Goal: Participate in discussion: Engage in conversation with other users on a specific topic

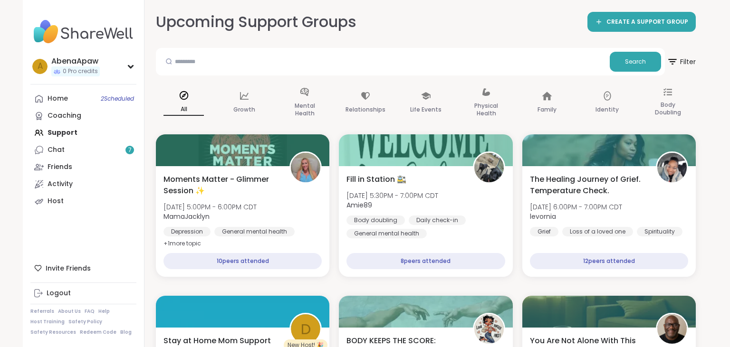
scroll to position [37, 0]
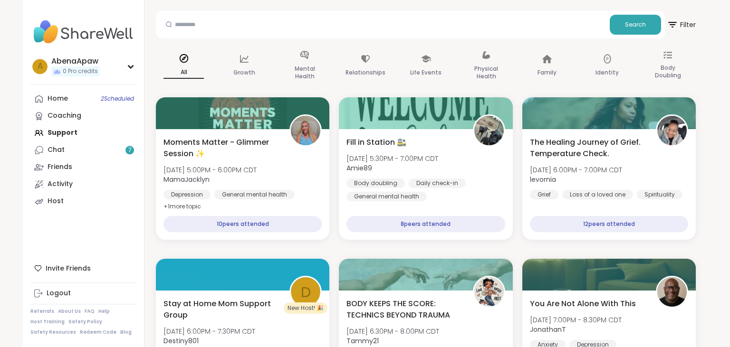
click at [199, 56] on div "All" at bounding box center [184, 66] width 56 height 48
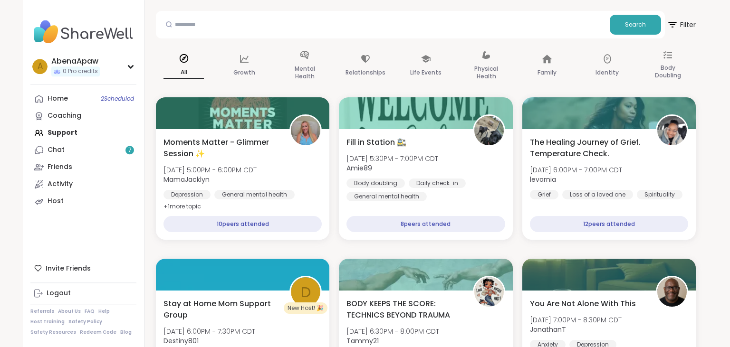
click at [199, 56] on div "All" at bounding box center [184, 66] width 56 height 48
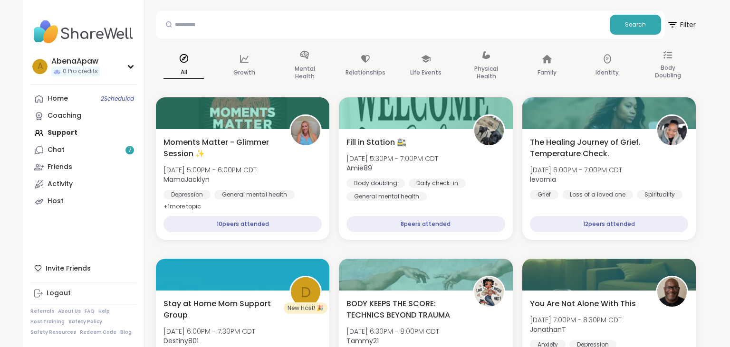
click at [199, 56] on div "All" at bounding box center [184, 66] width 56 height 48
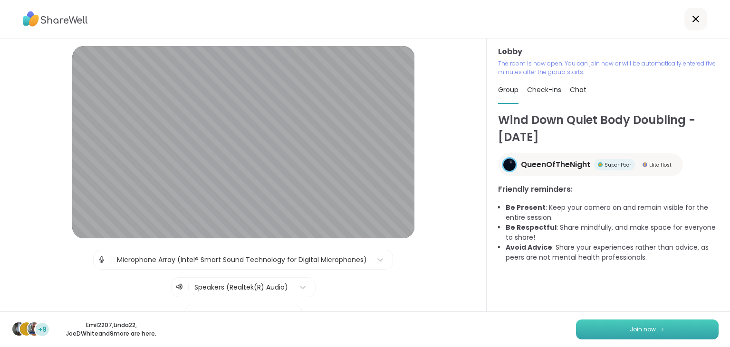
click at [630, 330] on button "Join now" at bounding box center [647, 330] width 143 height 20
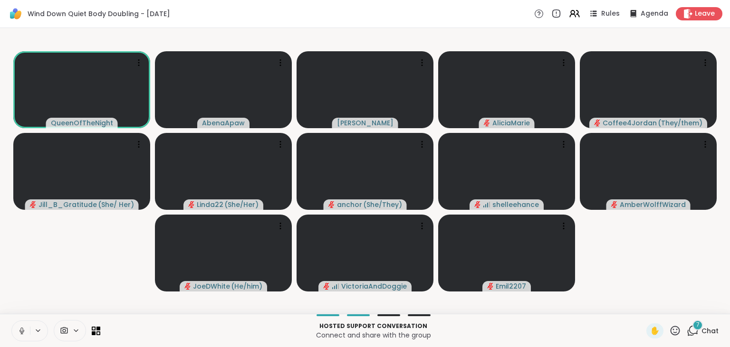
click at [18, 328] on icon at bounding box center [22, 331] width 9 height 9
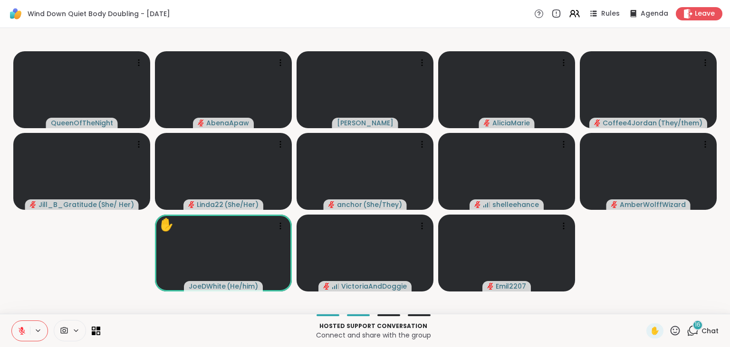
click at [698, 334] on icon at bounding box center [693, 330] width 9 height 9
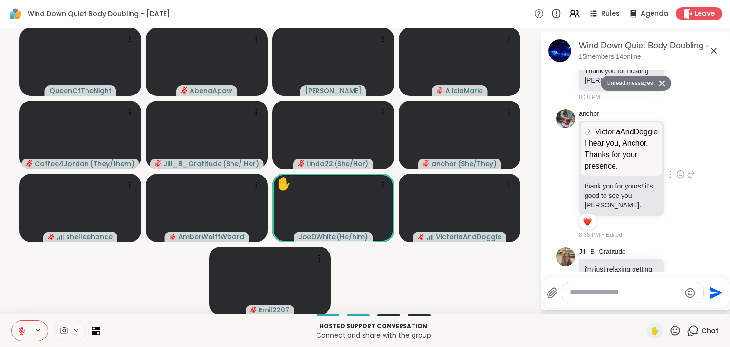
scroll to position [1436, 0]
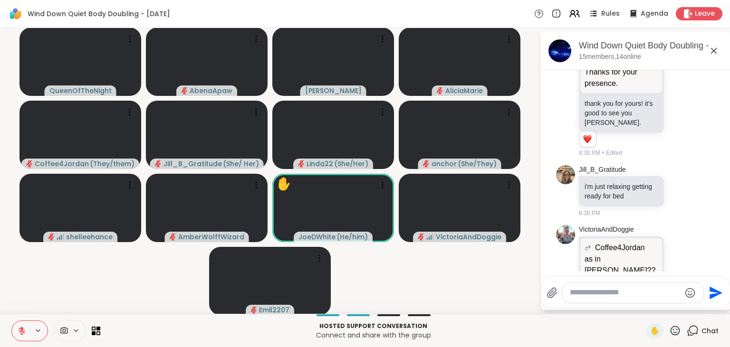
click at [716, 53] on icon at bounding box center [714, 51] width 6 height 6
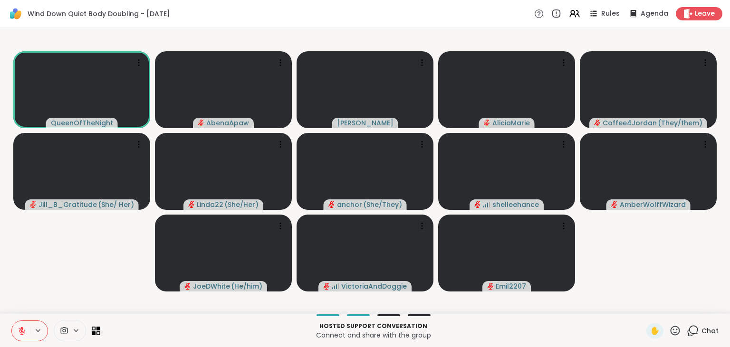
click at [22, 332] on icon at bounding box center [22, 331] width 7 height 7
click at [22, 335] on icon at bounding box center [22, 331] width 9 height 9
click at [702, 332] on span "Chat" at bounding box center [709, 331] width 17 height 10
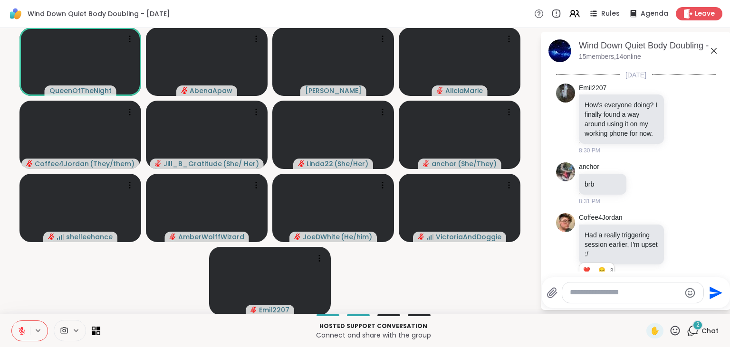
scroll to position [1649, 0]
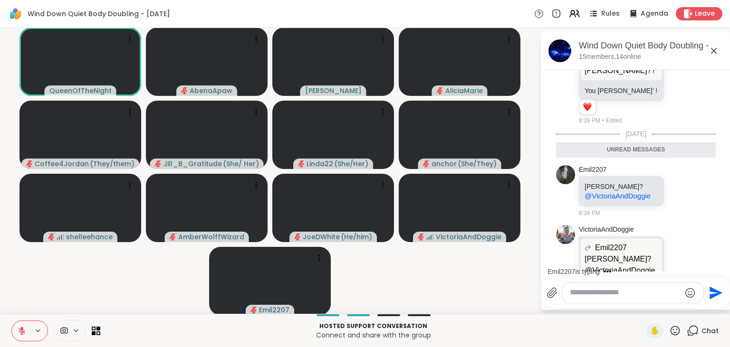
click at [716, 50] on icon at bounding box center [713, 50] width 11 height 11
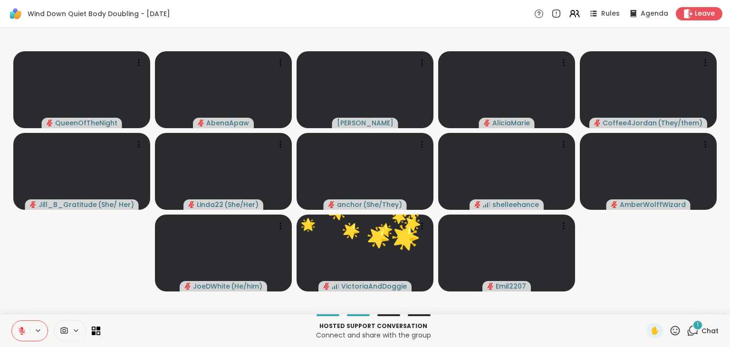
click at [693, 328] on icon at bounding box center [693, 331] width 12 height 12
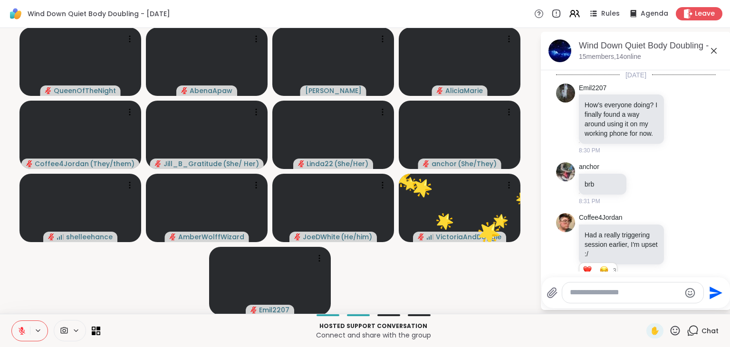
scroll to position [1709, 0]
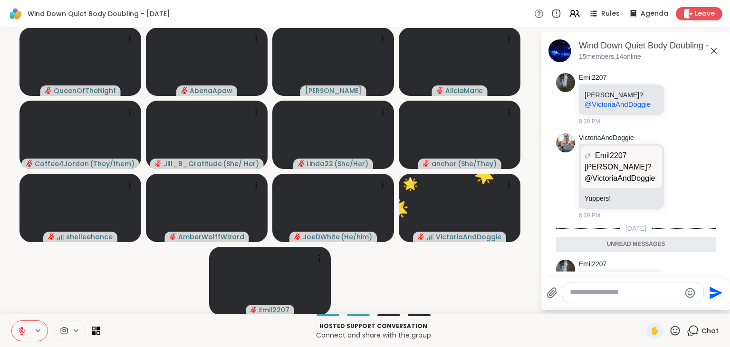
click at [676, 331] on icon at bounding box center [675, 331] width 12 height 12
click at [682, 307] on div "🌟" at bounding box center [689, 305] width 17 height 15
click at [643, 294] on textarea "Type your message" at bounding box center [625, 293] width 111 height 10
click at [604, 295] on textarea "**********" at bounding box center [626, 293] width 111 height 10
click at [641, 293] on textarea "**********" at bounding box center [626, 293] width 111 height 10
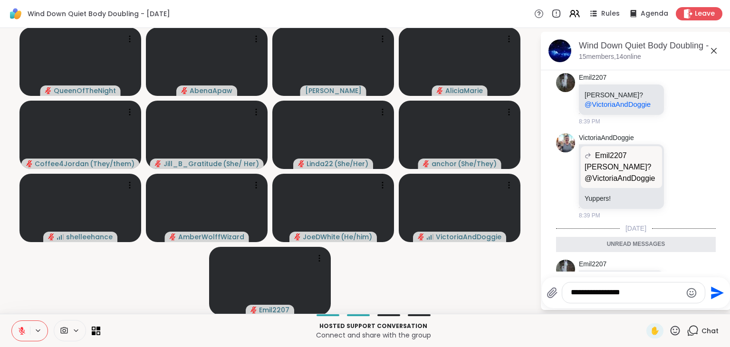
type textarea "**********"
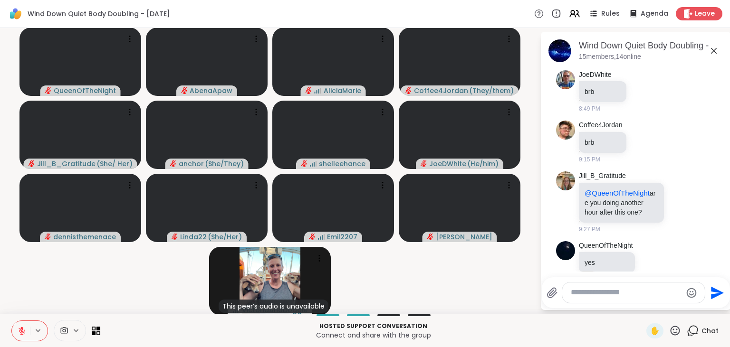
scroll to position [2351, 0]
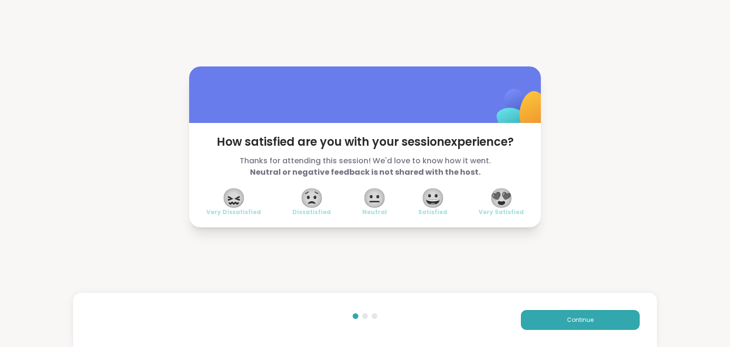
click at [442, 206] on span "😀" at bounding box center [433, 198] width 24 height 17
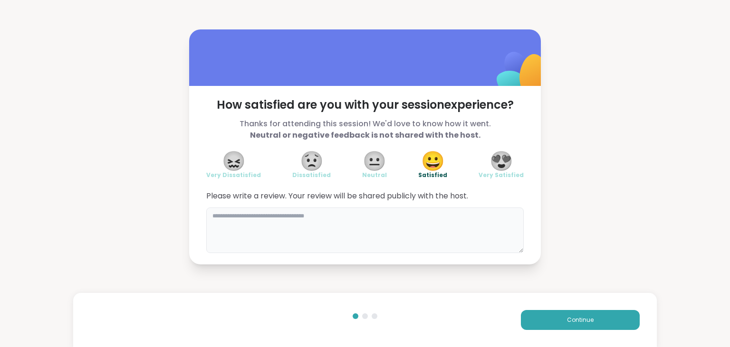
click at [425, 224] on textarea at bounding box center [364, 231] width 317 height 46
type textarea "**********"
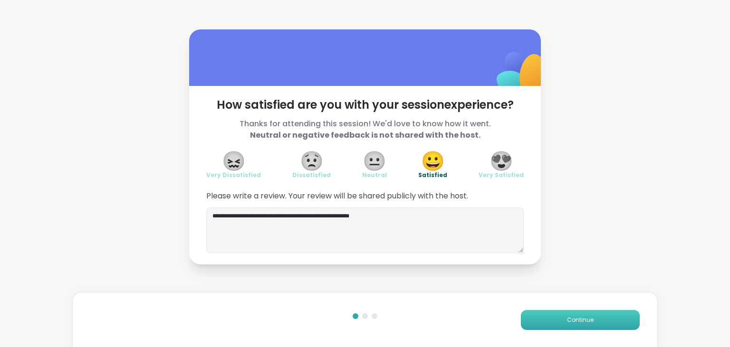
click at [560, 314] on button "Continue" at bounding box center [580, 320] width 119 height 20
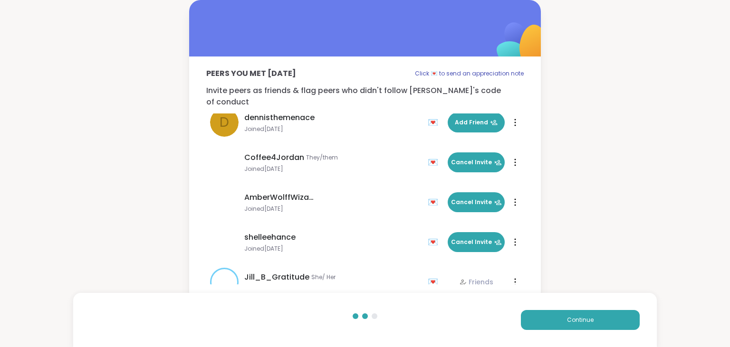
scroll to position [169, 0]
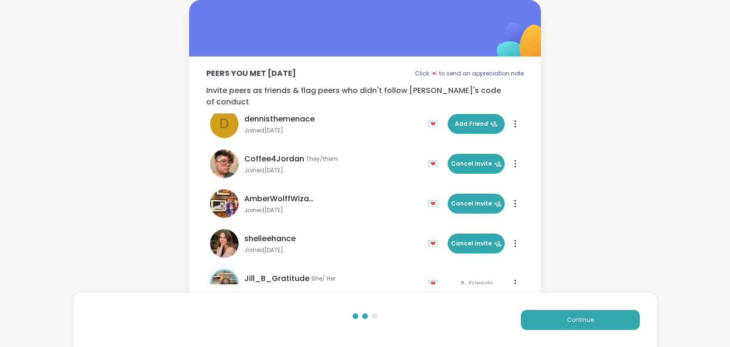
drag, startPoint x: 522, startPoint y: 143, endPoint x: 508, endPoint y: 213, distance: 72.0
click at [508, 213] on ul "VictoriaAndDoggie Joined [DATE] 💌 Add Friend 💌 Add Friend anchor She/They Joine…" at bounding box center [364, 199] width 317 height 171
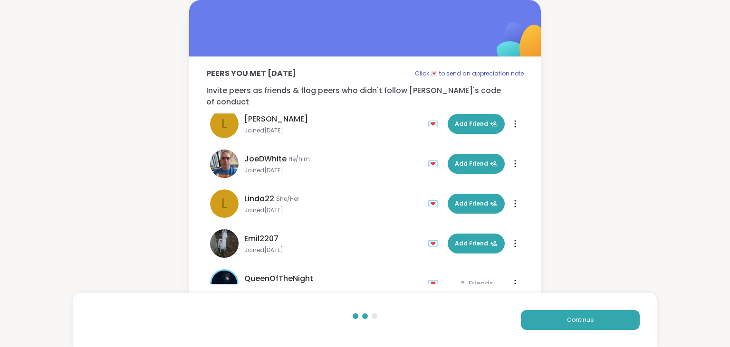
scroll to position [388, 0]
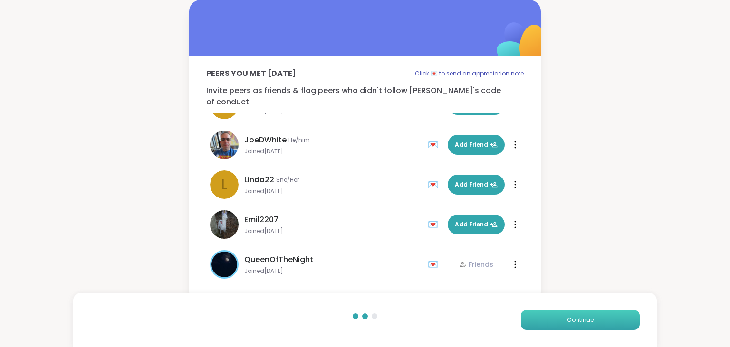
click at [555, 324] on button "Continue" at bounding box center [580, 320] width 119 height 20
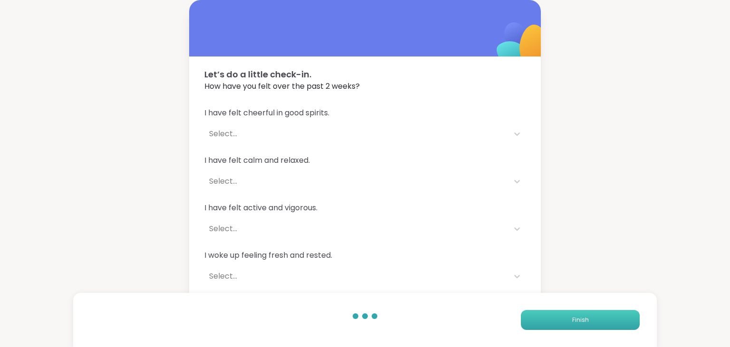
click at [564, 328] on button "Finish" at bounding box center [580, 320] width 119 height 20
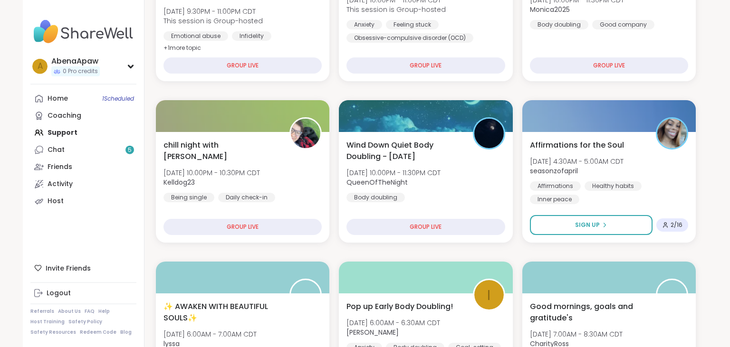
scroll to position [207, 0]
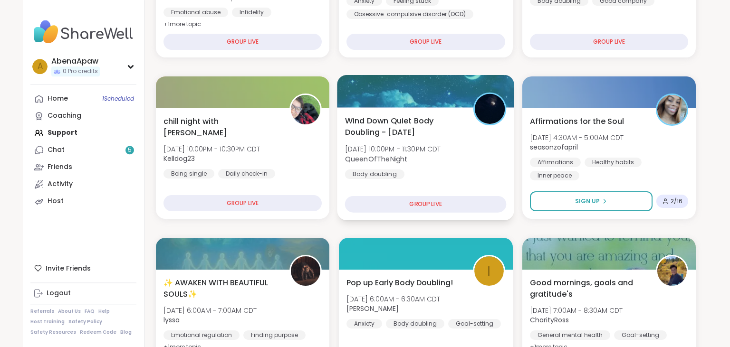
click at [399, 121] on span "Wind Down Quiet Body Doubling - [DATE]" at bounding box center [404, 126] width 118 height 23
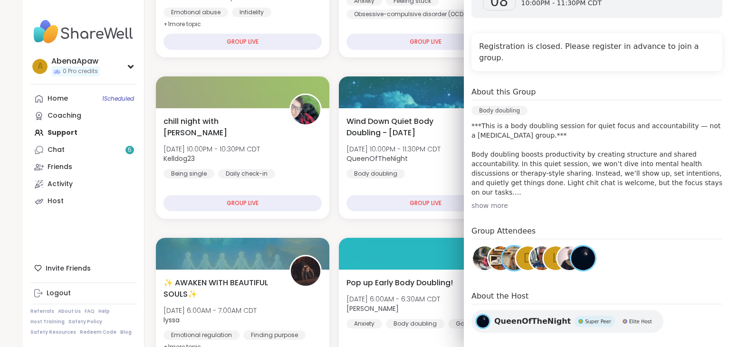
scroll to position [0, 0]
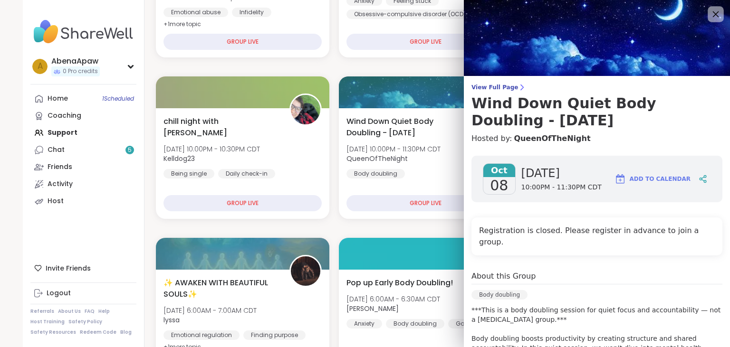
click at [712, 14] on icon at bounding box center [715, 14] width 12 height 12
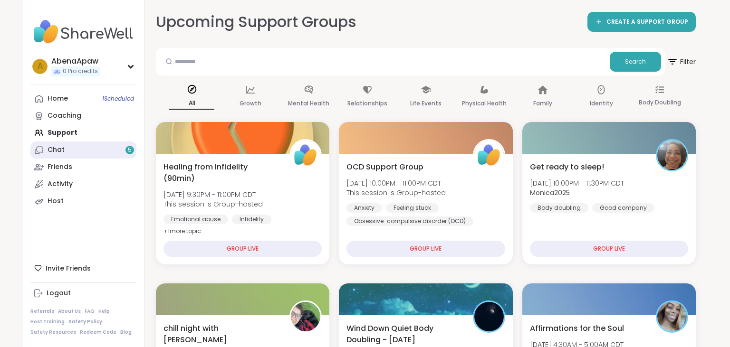
click at [96, 154] on link "Chat 5" at bounding box center [83, 150] width 106 height 17
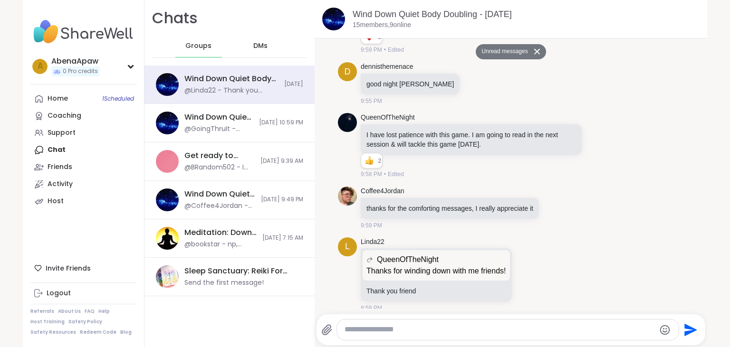
click at [513, 48] on button "Unread messages" at bounding box center [503, 51] width 55 height 15
